Goal: Ask a question

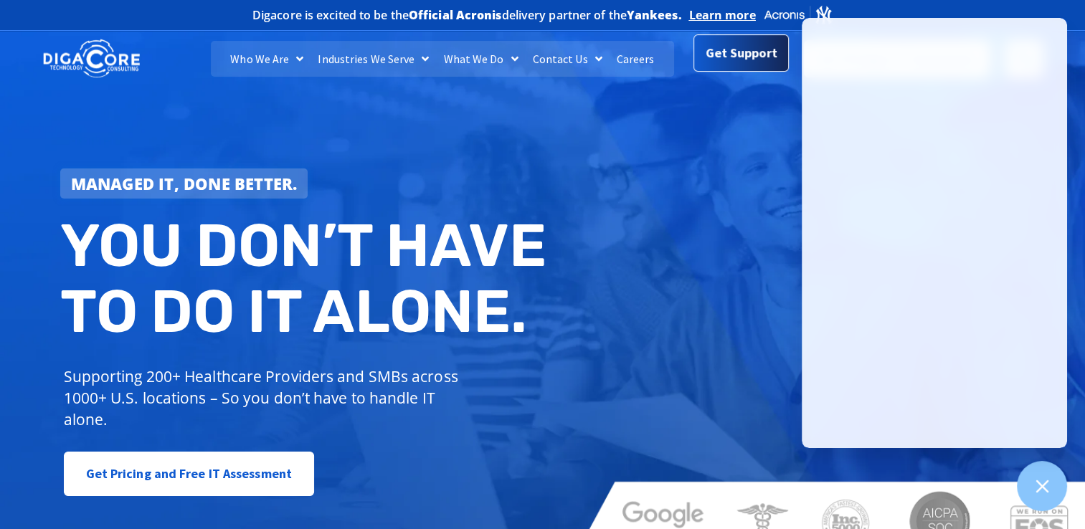
click at [725, 53] on span "Get Support" at bounding box center [741, 54] width 72 height 29
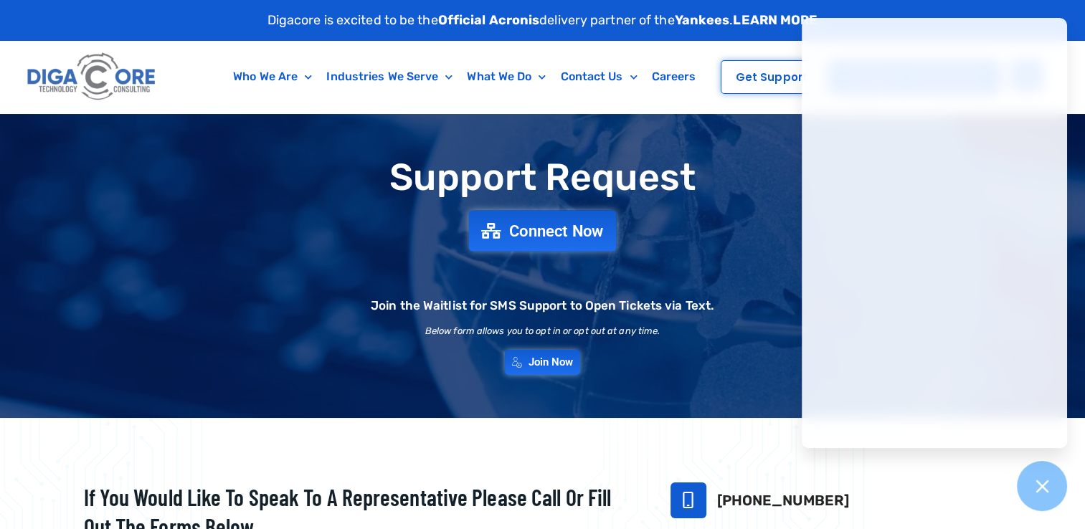
click at [561, 232] on span "Connect Now" at bounding box center [556, 231] width 95 height 16
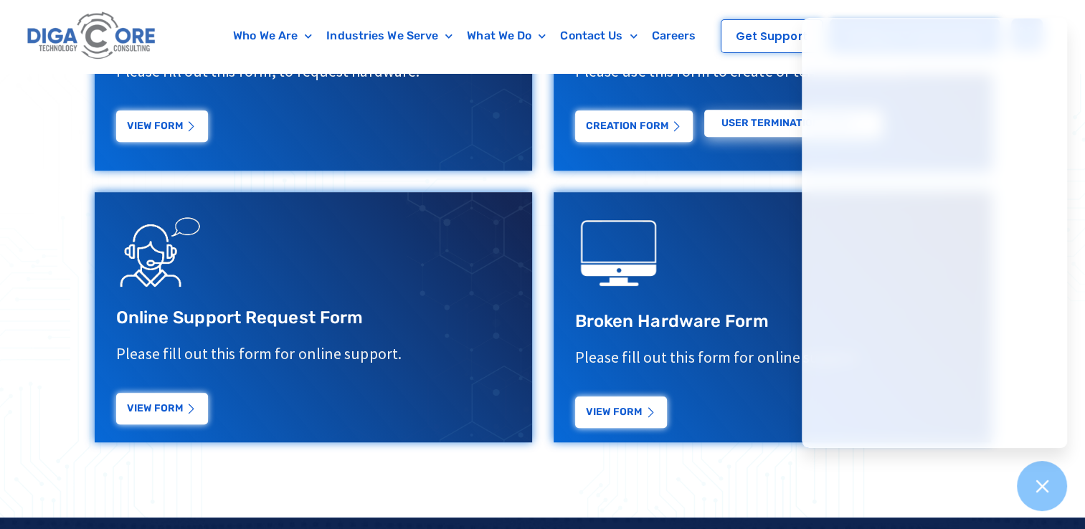
scroll to position [717, 0]
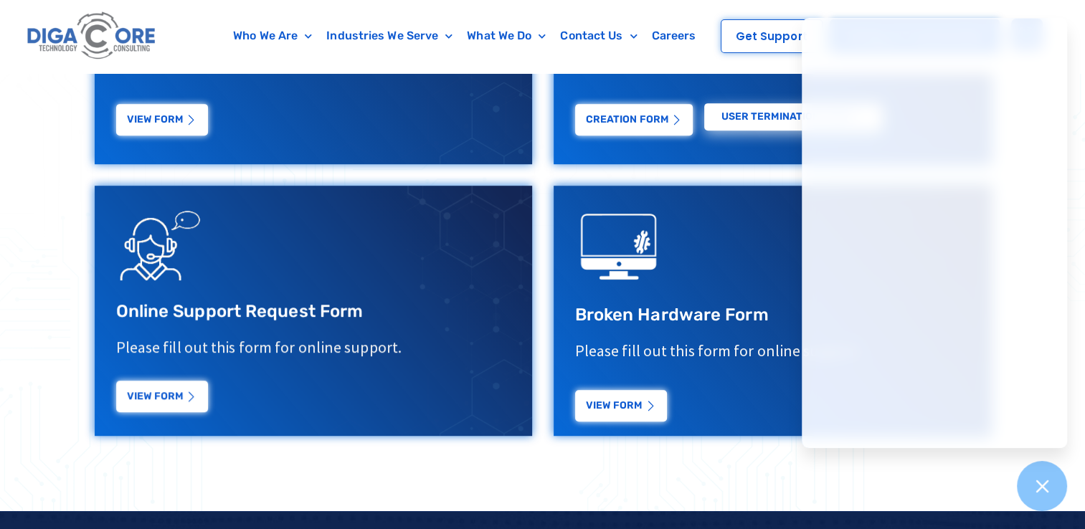
click at [153, 412] on link "View Form" at bounding box center [162, 397] width 92 height 32
